Goal: Information Seeking & Learning: Learn about a topic

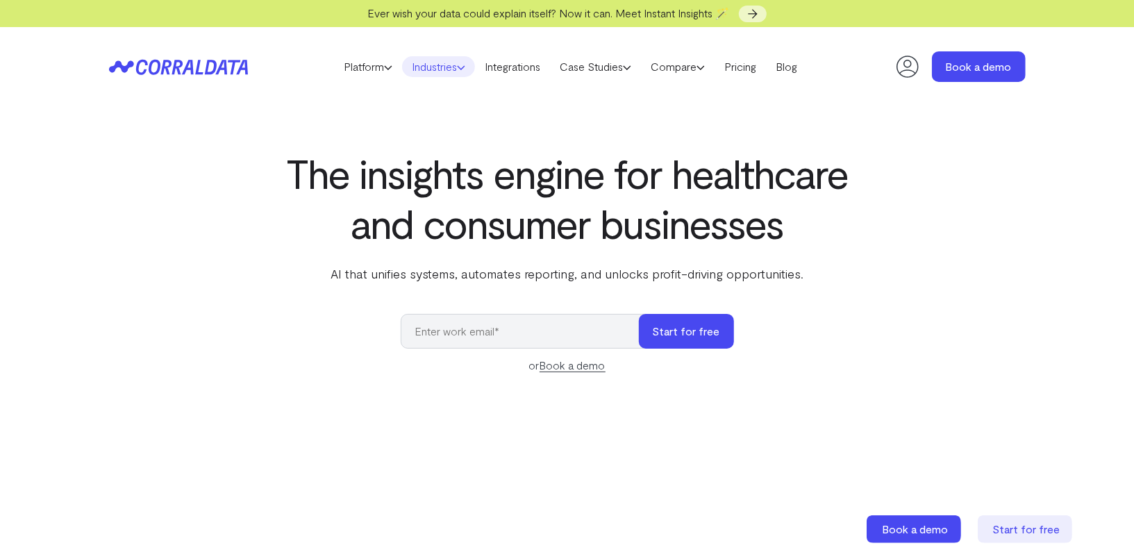
click at [428, 67] on link "Industries" at bounding box center [438, 66] width 73 height 21
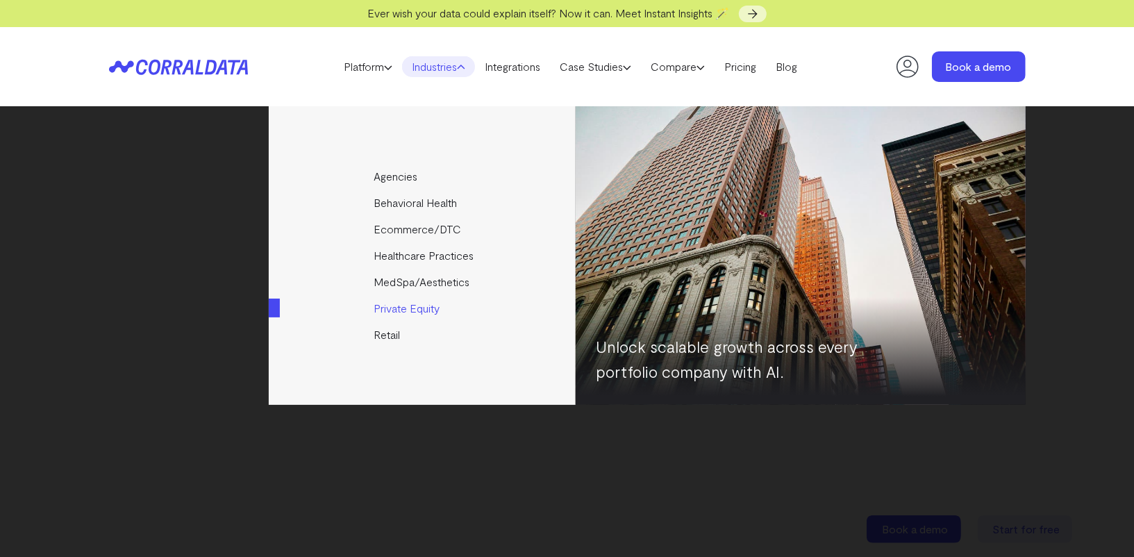
click at [406, 307] on link "Private Equity" at bounding box center [423, 308] width 309 height 26
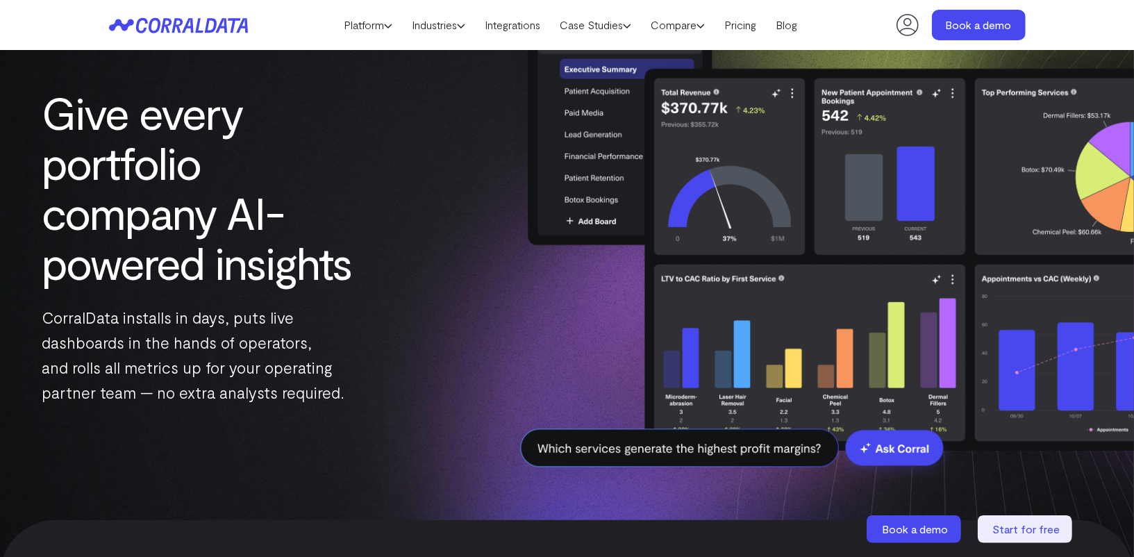
scroll to position [79, 0]
